Goal: Task Accomplishment & Management: Manage account settings

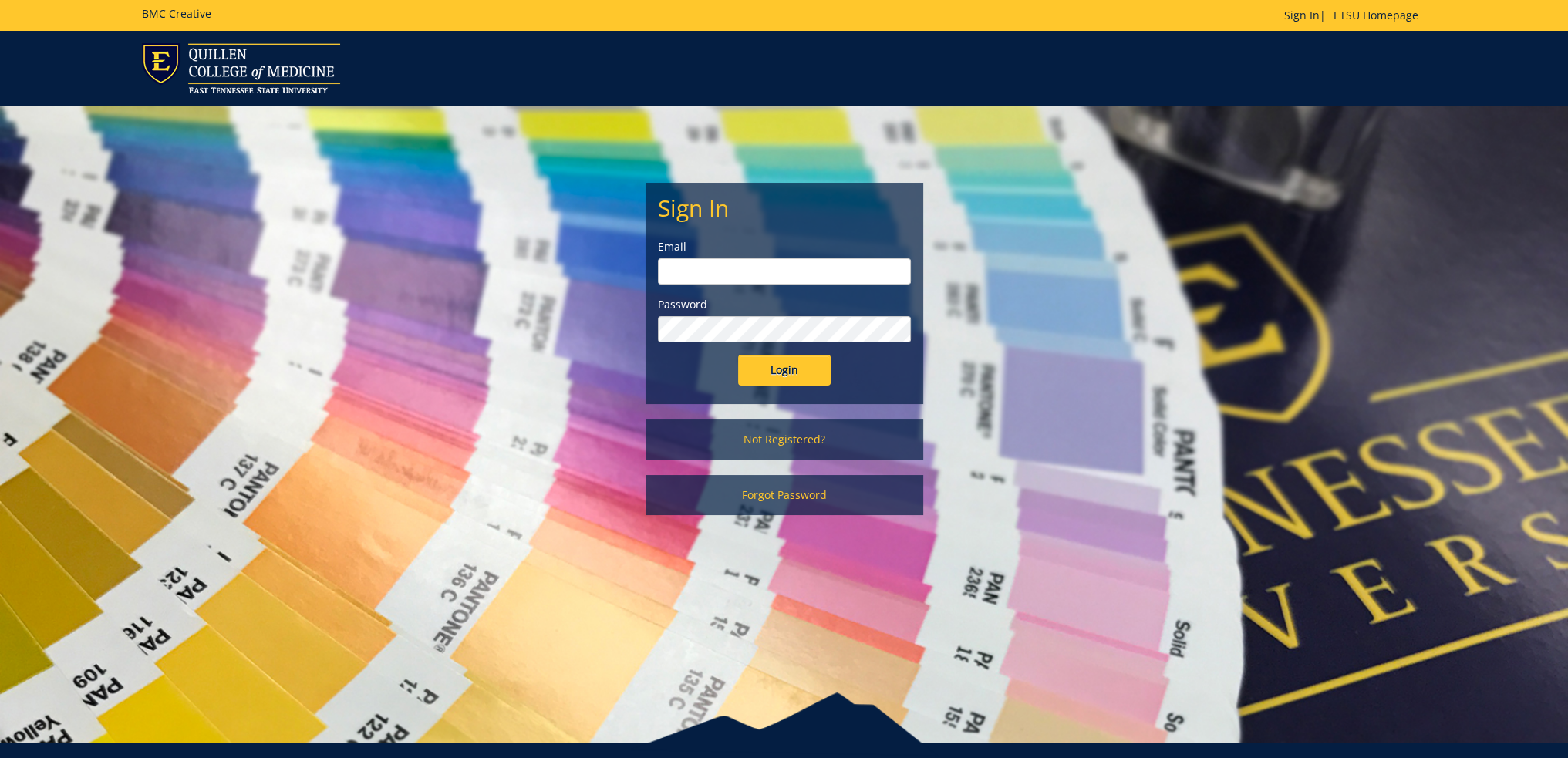
click at [670, 263] on input "email" at bounding box center [784, 271] width 253 height 26
type input "[EMAIL_ADDRESS][DOMAIN_NAME]"
click at [738, 354] on input "Login" at bounding box center [784, 369] width 93 height 31
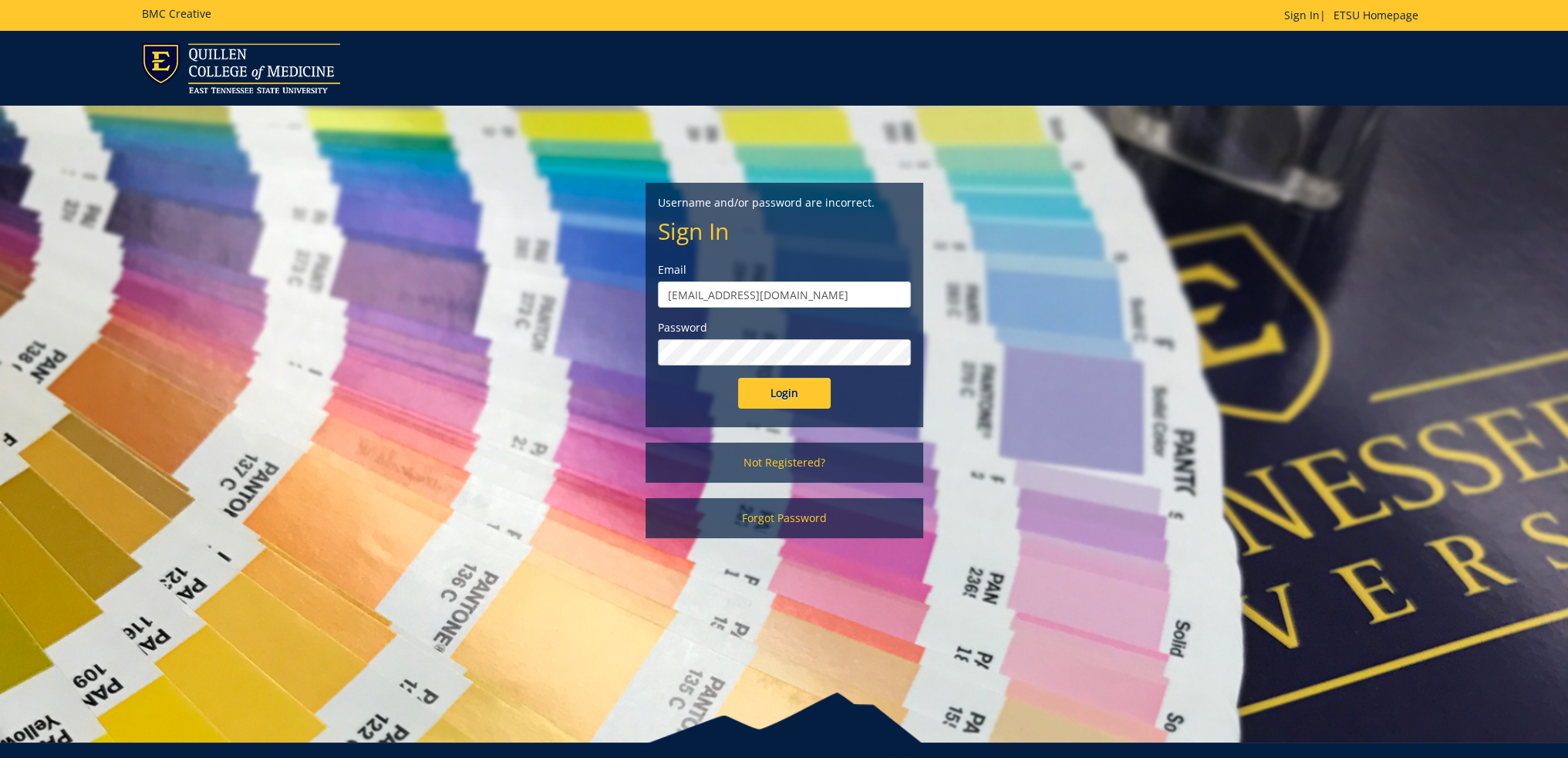
click at [738, 378] on input "Login" at bounding box center [784, 393] width 93 height 31
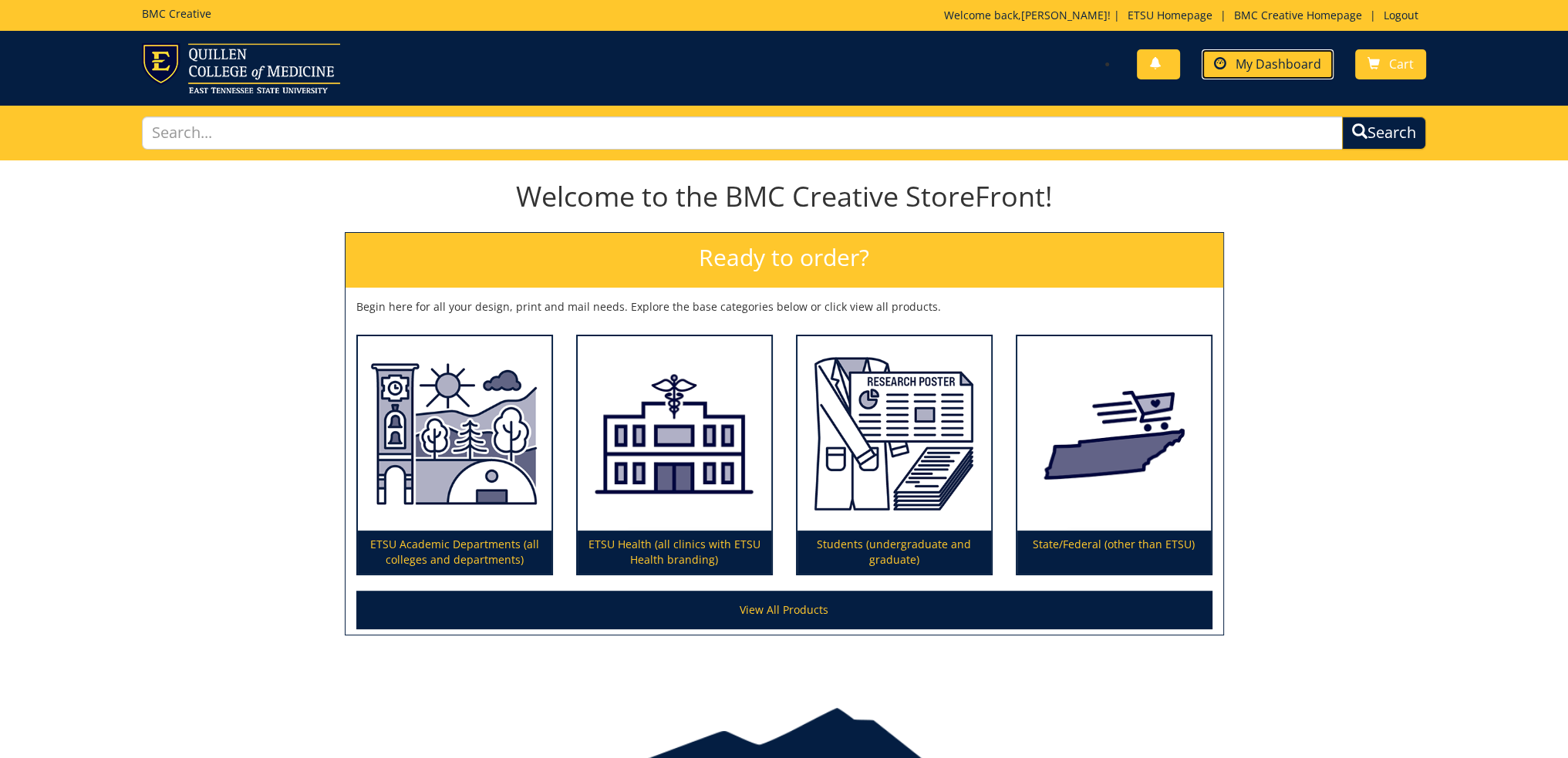
click at [1290, 54] on link "My Dashboard" at bounding box center [1267, 64] width 132 height 30
